Goal: Task Accomplishment & Management: Use online tool/utility

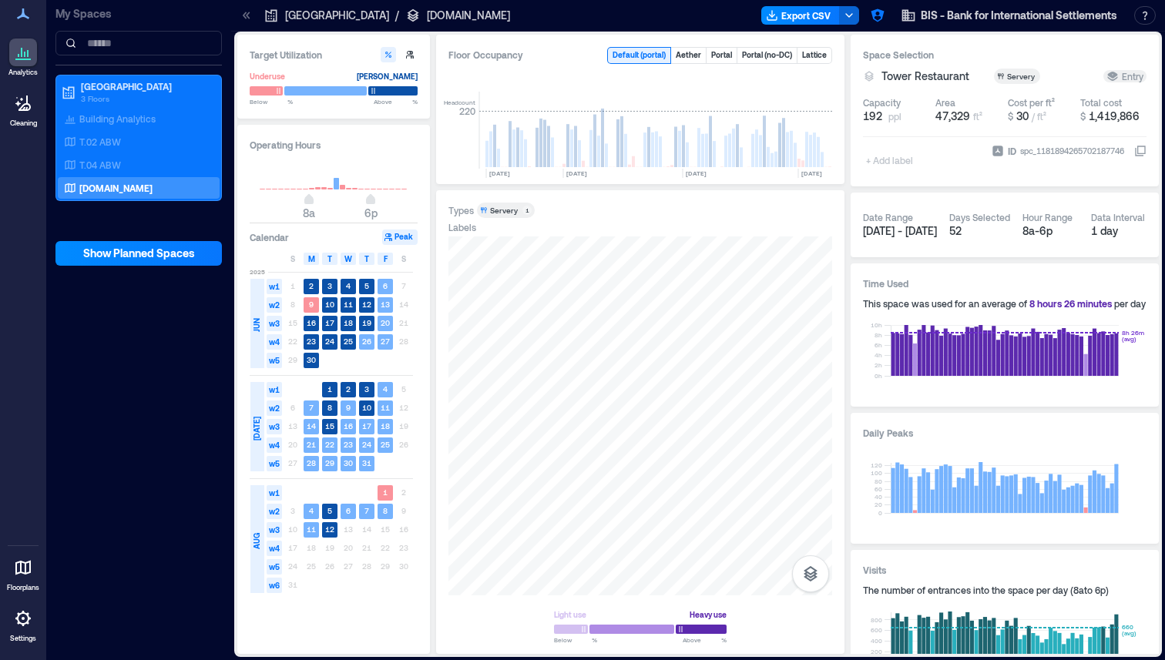
scroll to position [0, 2950]
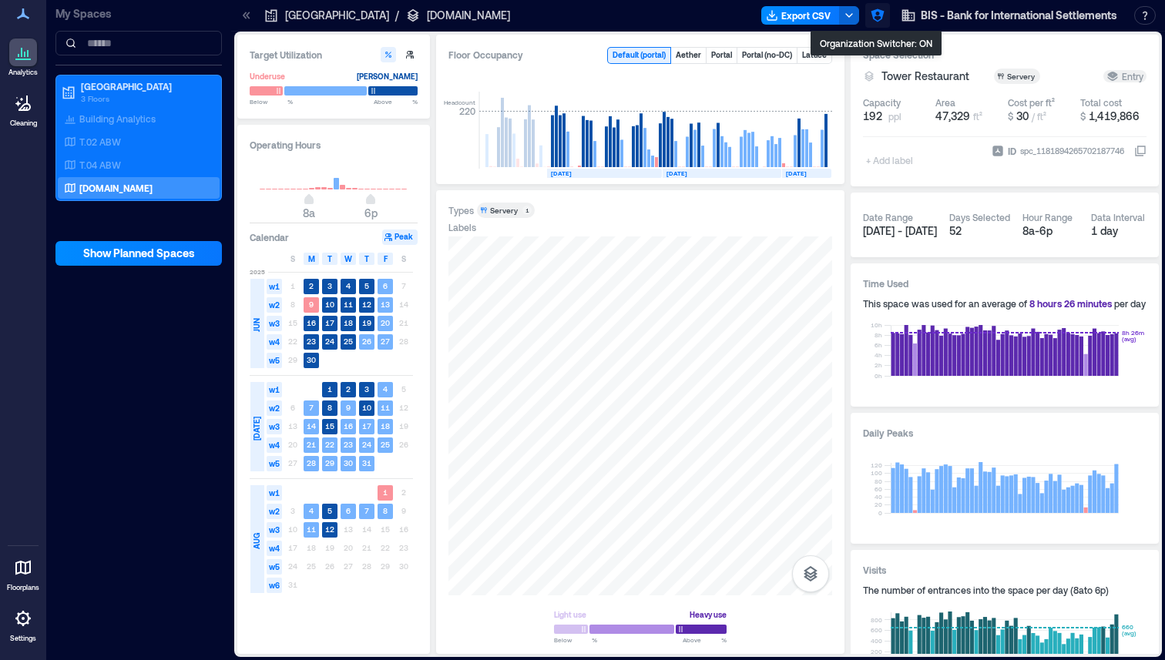
click at [867, 16] on button "button" at bounding box center [877, 15] width 25 height 25
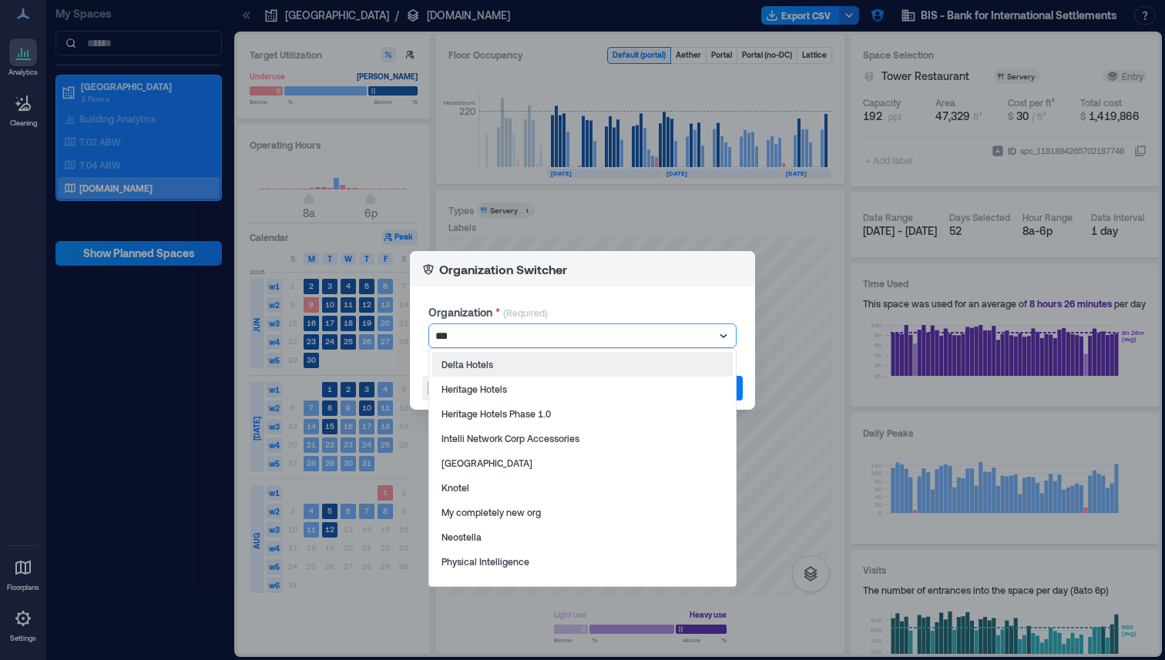
type input "****"
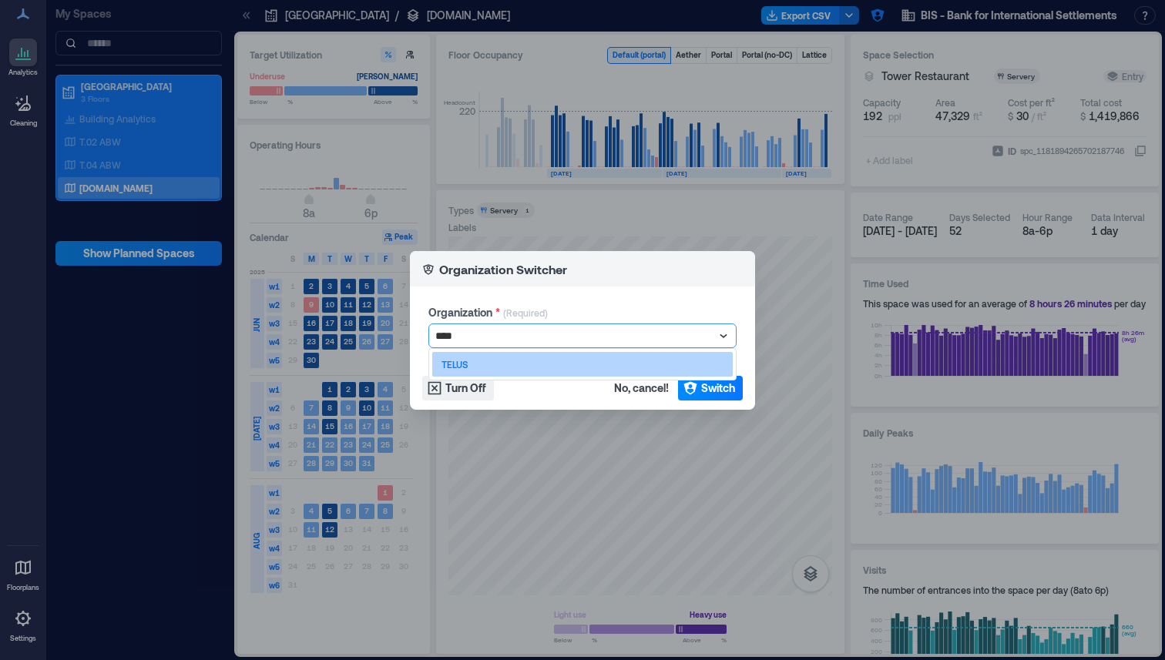
click at [512, 367] on div "TELUS" at bounding box center [582, 364] width 300 height 25
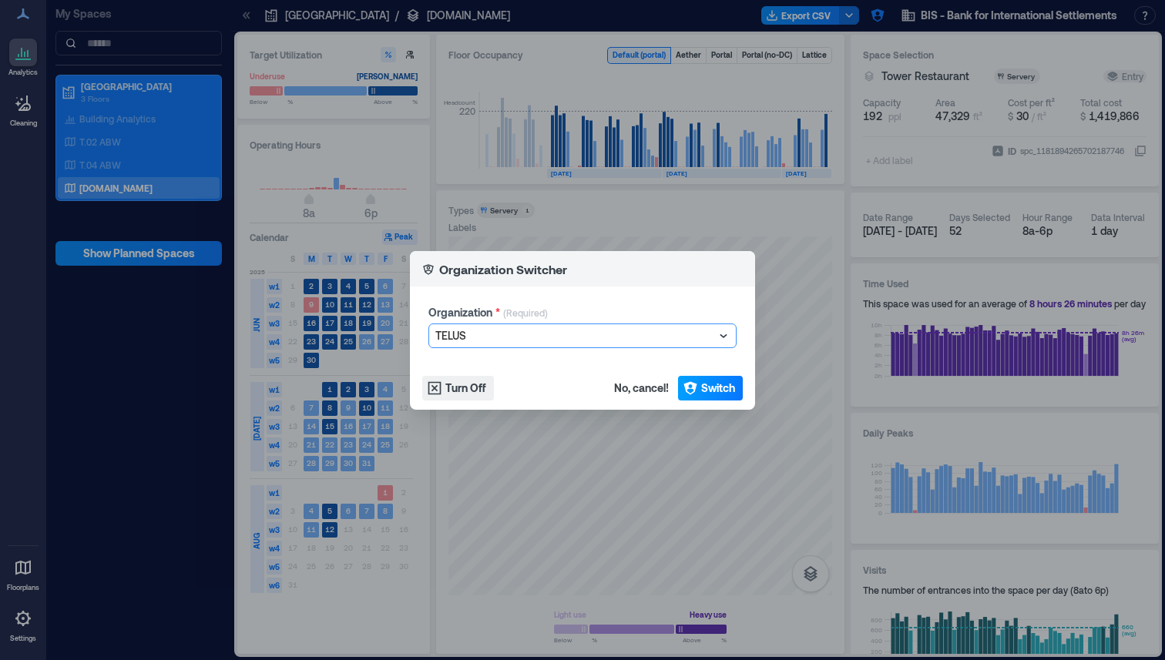
click at [719, 388] on span "Switch" at bounding box center [718, 388] width 34 height 15
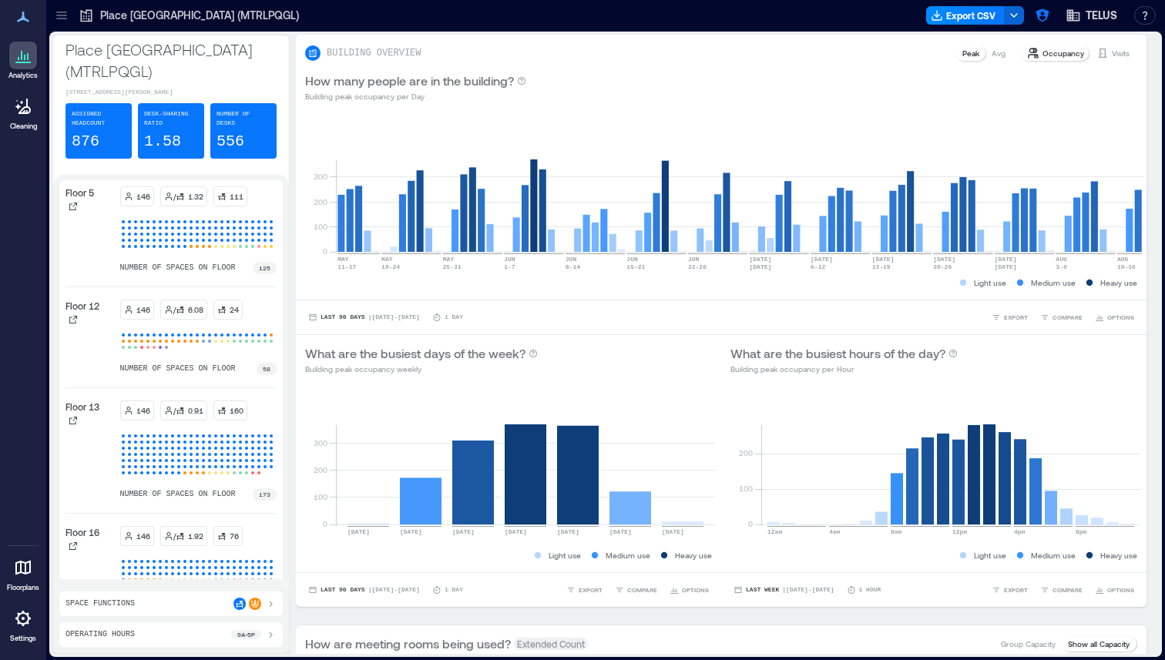
click at [60, 21] on icon at bounding box center [61, 15] width 15 height 15
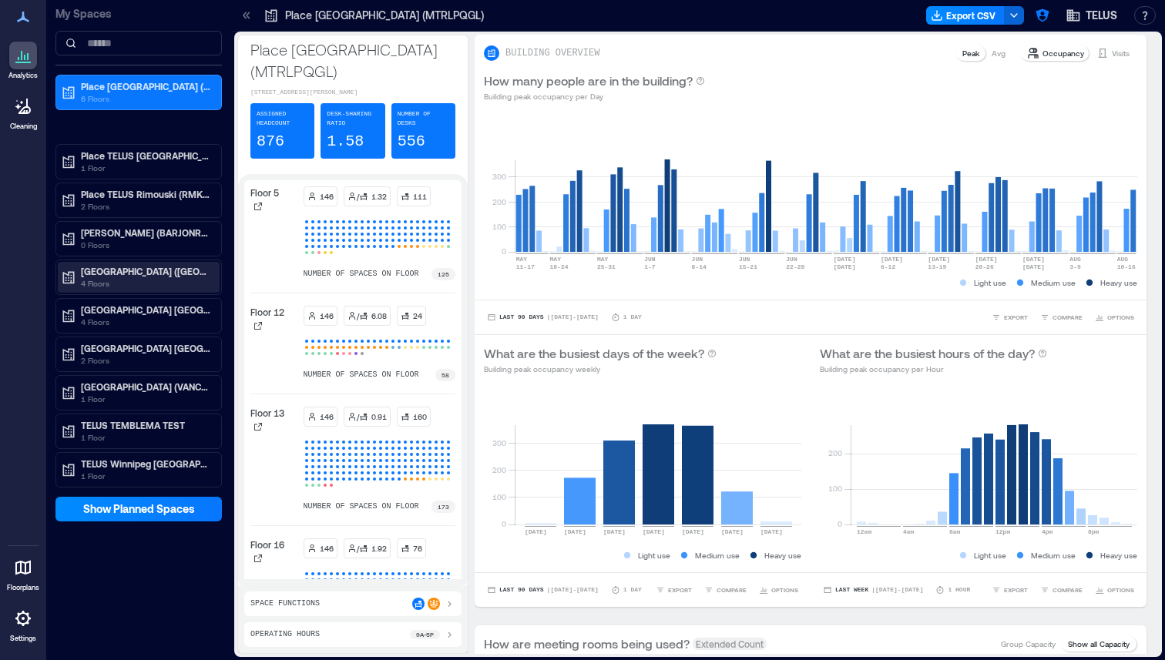
click at [161, 280] on p "4 Floors" at bounding box center [145, 283] width 129 height 12
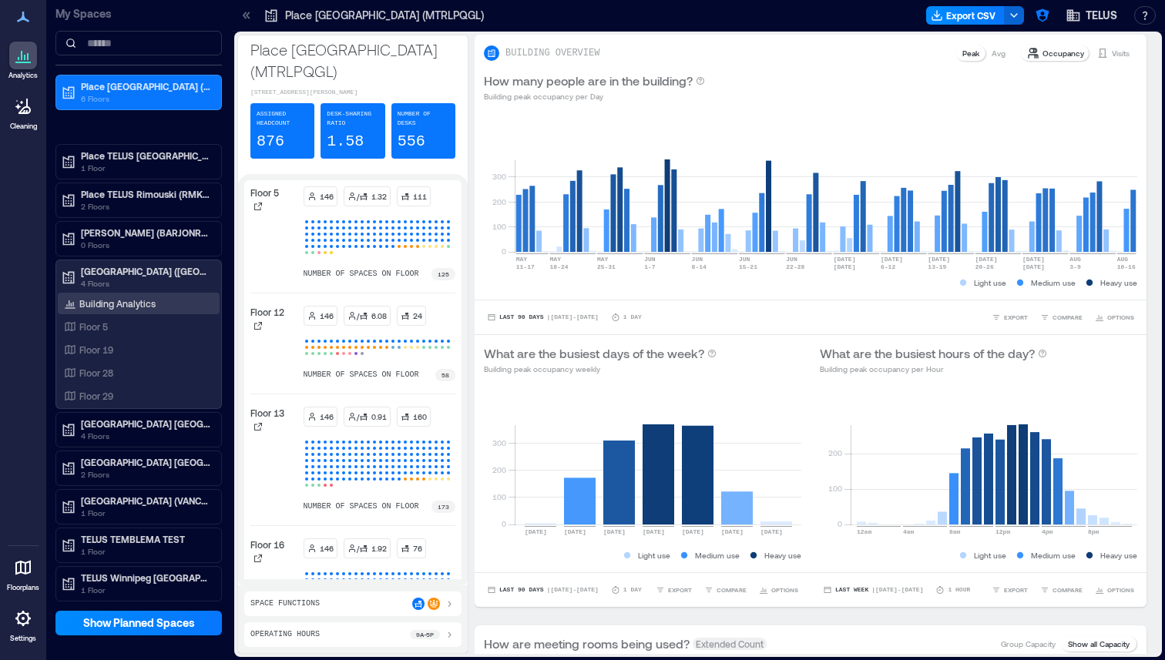
click at [114, 300] on p "Building Analytics" at bounding box center [117, 303] width 76 height 12
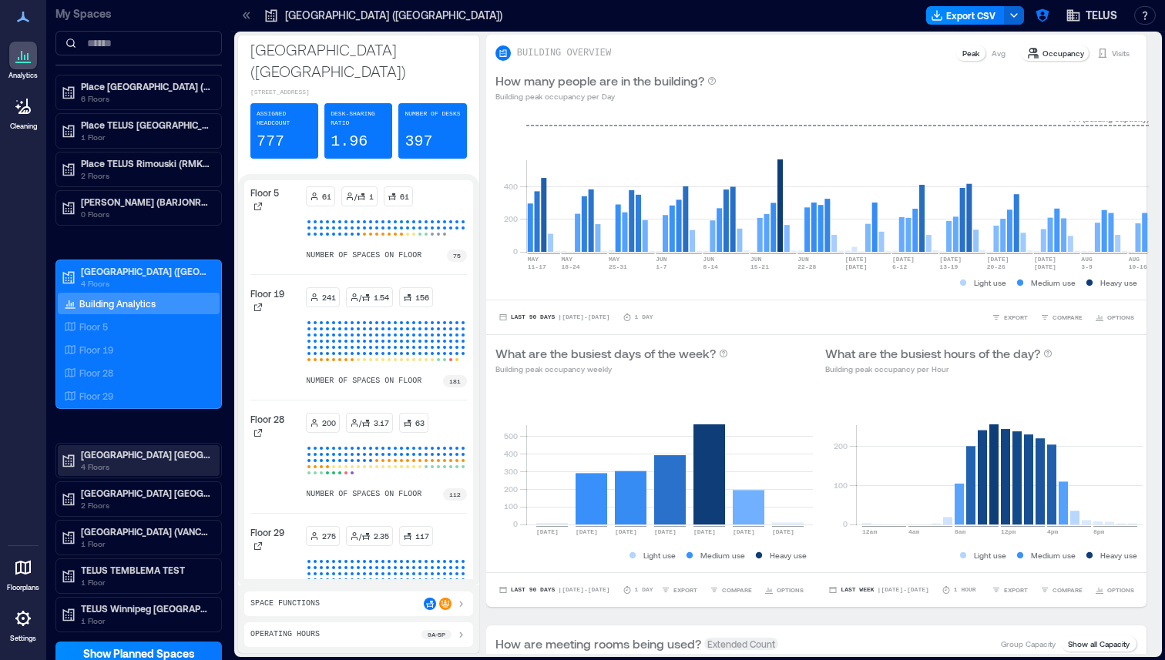
scroll to position [6, 0]
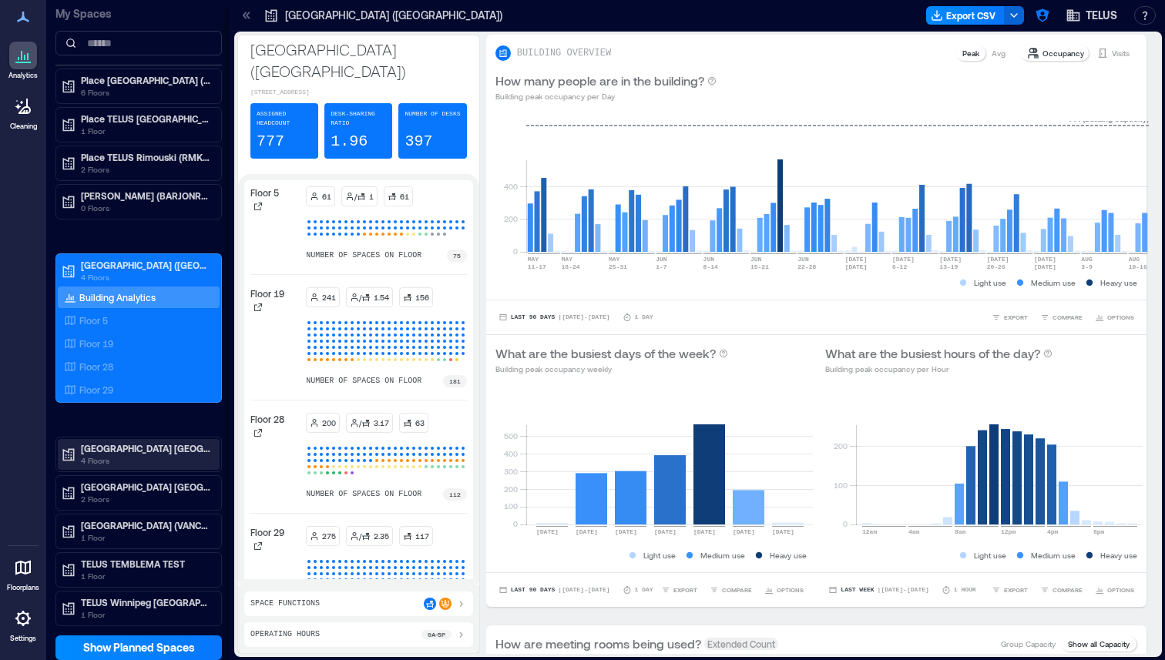
click at [129, 456] on p "4 Floors" at bounding box center [145, 460] width 129 height 12
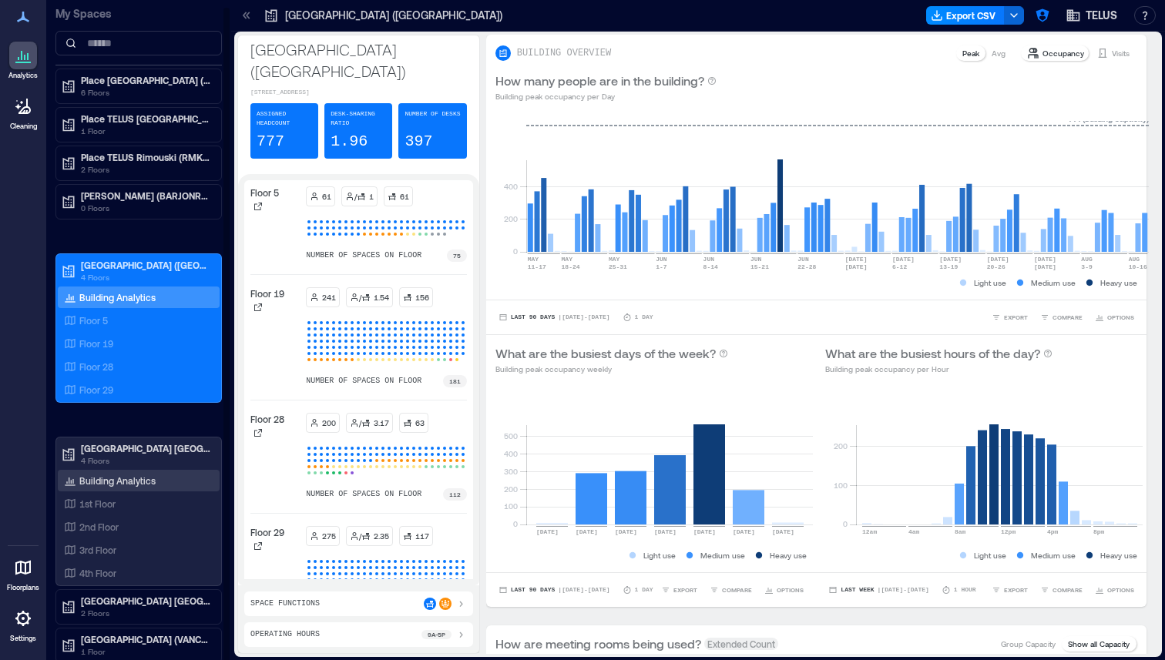
click at [116, 478] on p "Building Analytics" at bounding box center [117, 480] width 76 height 12
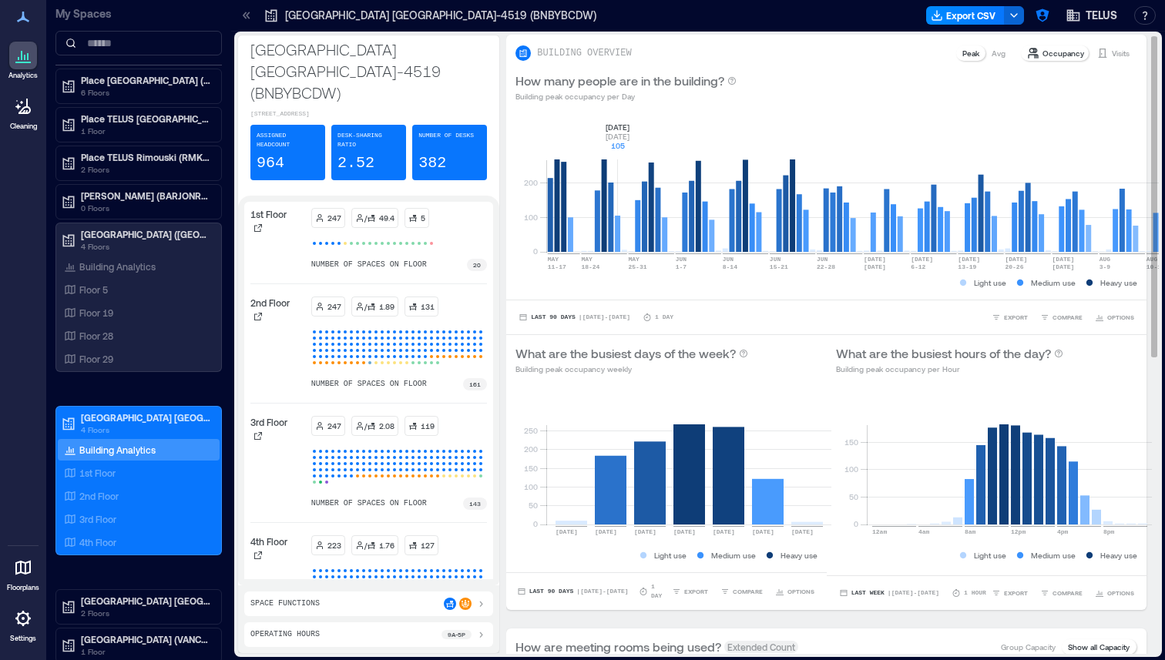
click at [591, 132] on rect at bounding box center [856, 186] width 620 height 131
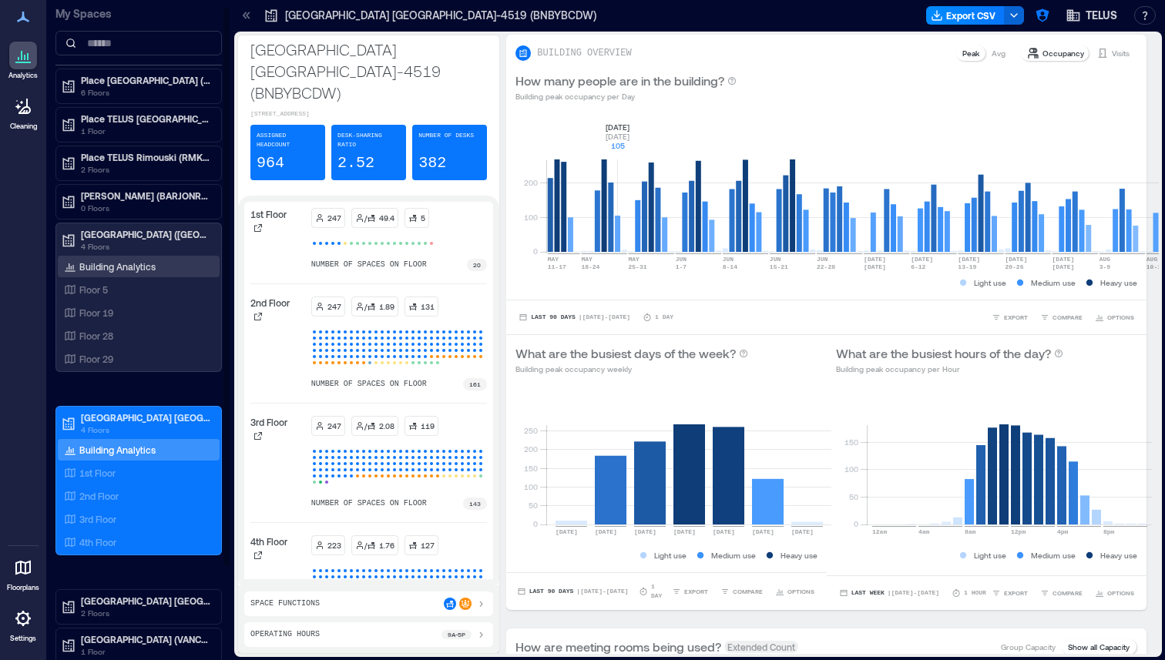
click at [133, 264] on p "Building Analytics" at bounding box center [117, 266] width 76 height 12
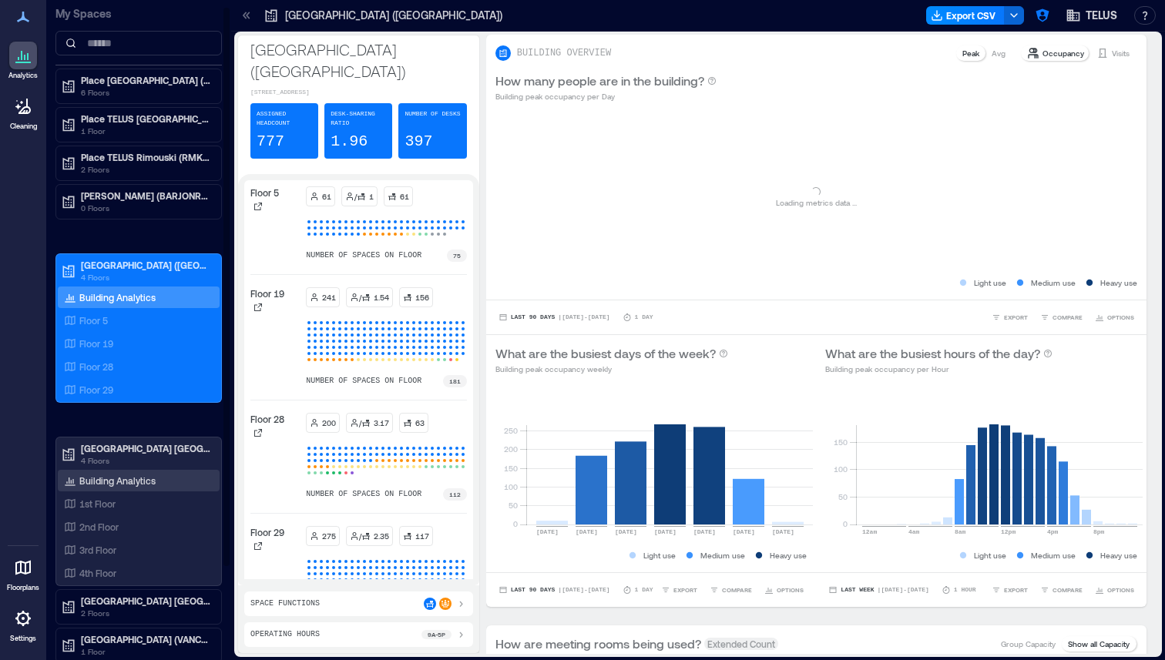
click at [126, 478] on p "Building Analytics" at bounding box center [117, 480] width 76 height 12
